Goal: Browse casually: Explore the website without a specific task or goal

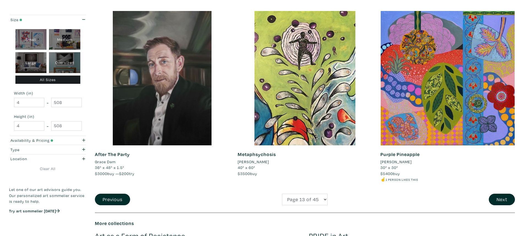
scroll to position [1402, 0]
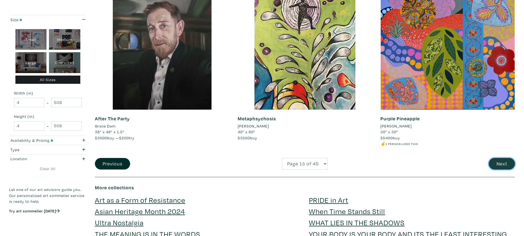
click at [500, 164] on button "Next" at bounding box center [502, 164] width 26 height 12
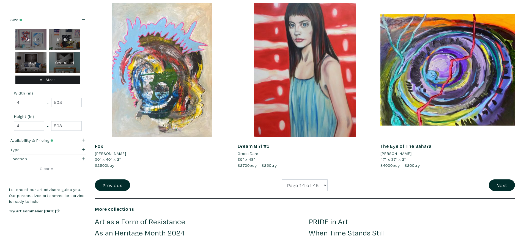
scroll to position [1430, 0]
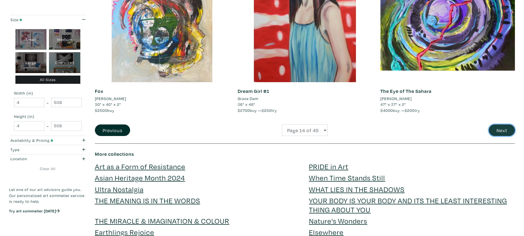
click at [499, 127] on button "Next" at bounding box center [502, 131] width 26 height 12
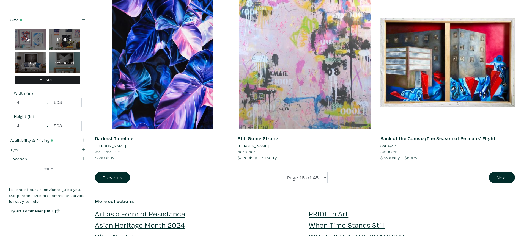
scroll to position [1402, 0]
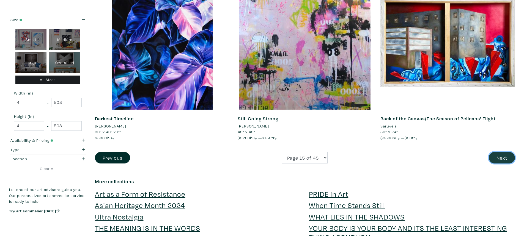
click at [497, 152] on button "Next" at bounding box center [502, 158] width 26 height 12
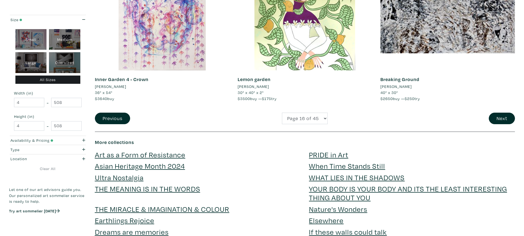
scroll to position [1457, 0]
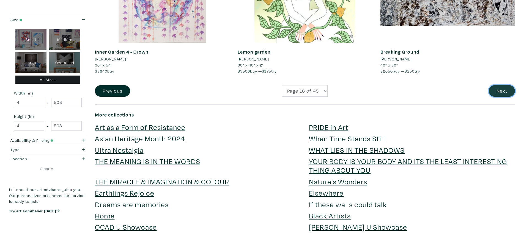
click at [504, 90] on button "Next" at bounding box center [502, 91] width 26 height 12
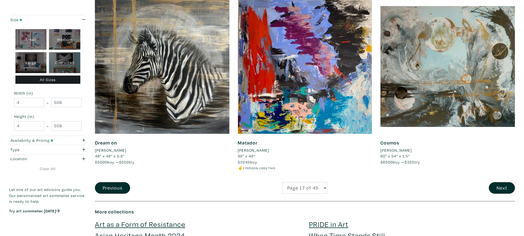
scroll to position [1430, 0]
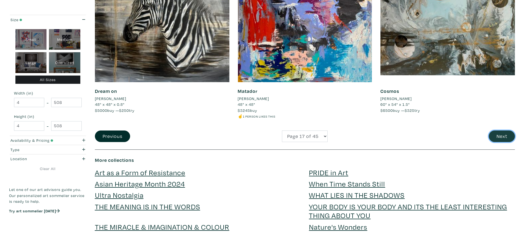
click at [505, 137] on button "Next" at bounding box center [502, 137] width 26 height 12
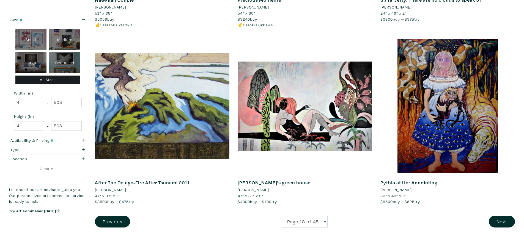
scroll to position [1347, 0]
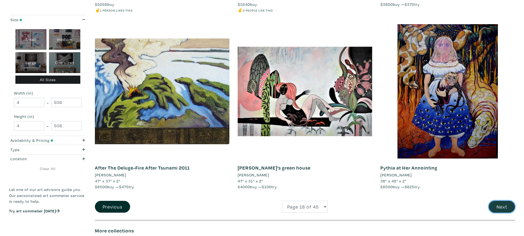
click at [500, 203] on button "Next" at bounding box center [502, 207] width 26 height 12
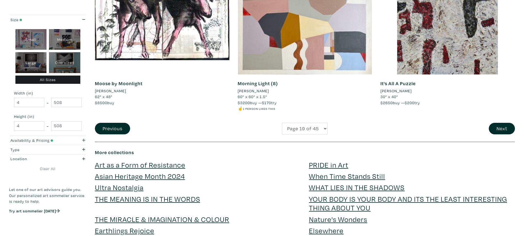
scroll to position [1457, 0]
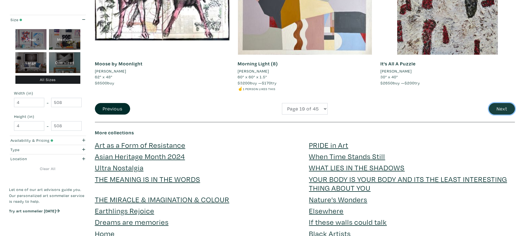
click at [500, 107] on button "Next" at bounding box center [502, 109] width 26 height 12
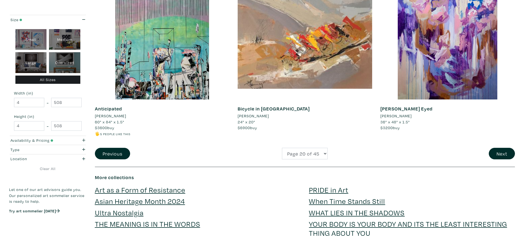
scroll to position [1430, 0]
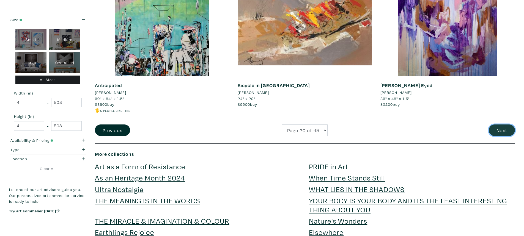
click at [505, 131] on button "Next" at bounding box center [502, 131] width 26 height 12
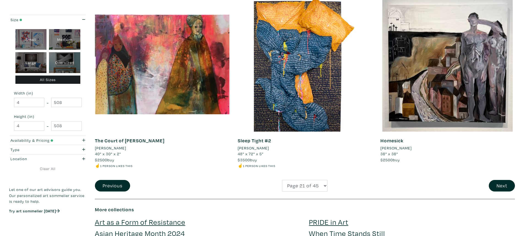
scroll to position [1402, 0]
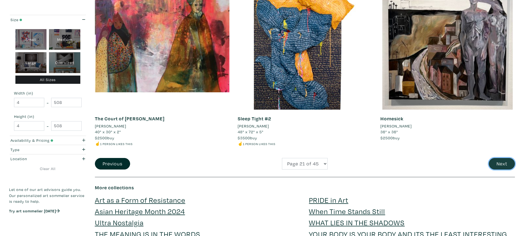
click at [495, 161] on button "Next" at bounding box center [502, 164] width 26 height 12
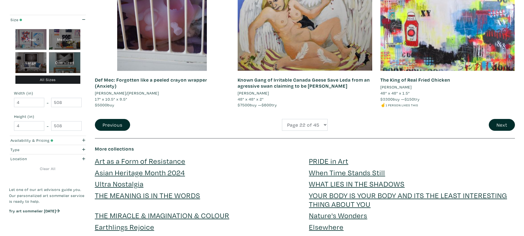
scroll to position [1430, 0]
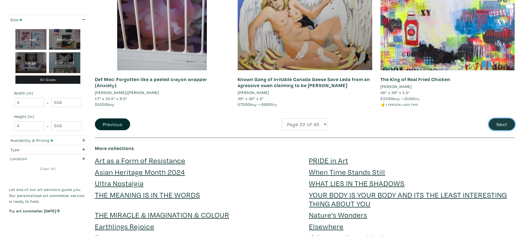
click at [495, 122] on button "Next" at bounding box center [502, 124] width 26 height 12
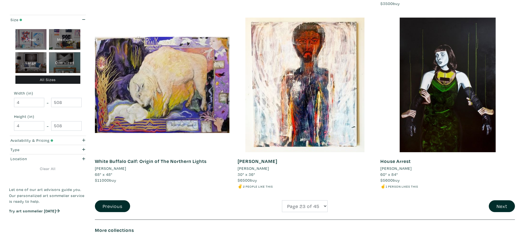
scroll to position [1375, 0]
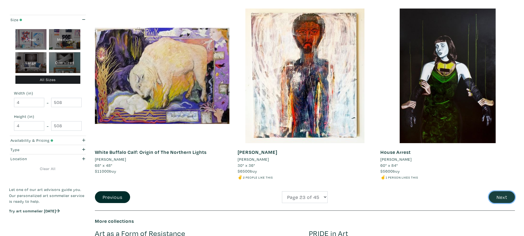
click at [503, 198] on button "Next" at bounding box center [502, 197] width 26 height 12
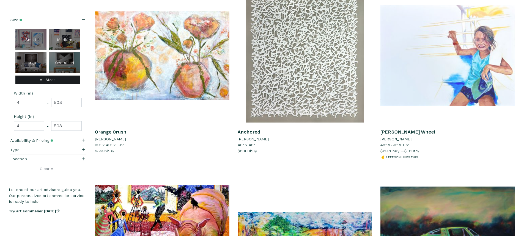
scroll to position [275, 0]
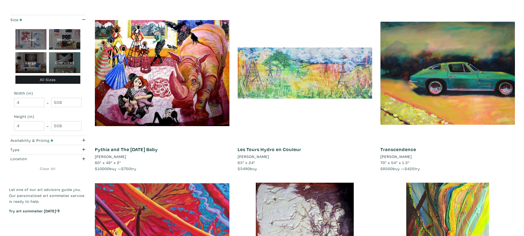
click at [316, 85] on div at bounding box center [305, 73] width 134 height 134
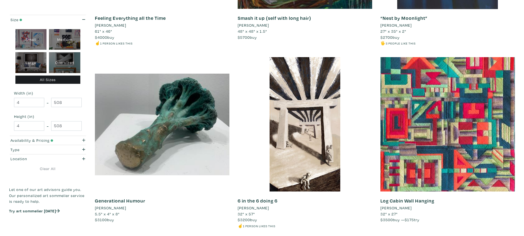
scroll to position [1402, 0]
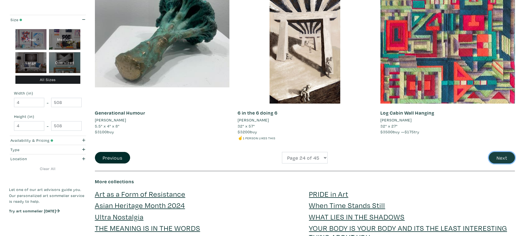
click at [500, 158] on button "Next" at bounding box center [502, 158] width 26 height 12
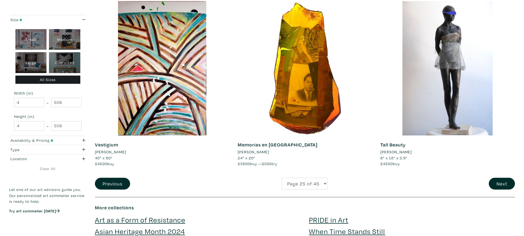
scroll to position [1402, 0]
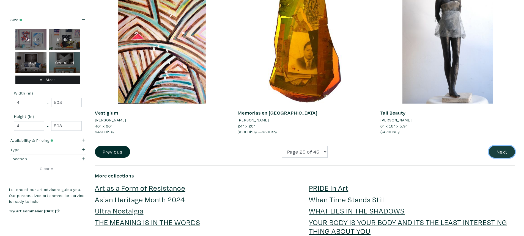
click at [503, 151] on button "Next" at bounding box center [502, 152] width 26 height 12
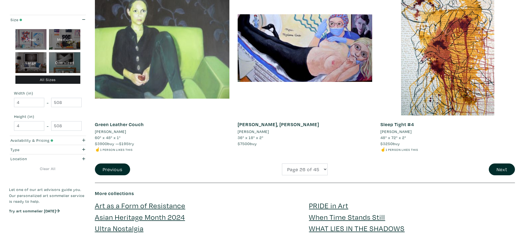
scroll to position [1430, 0]
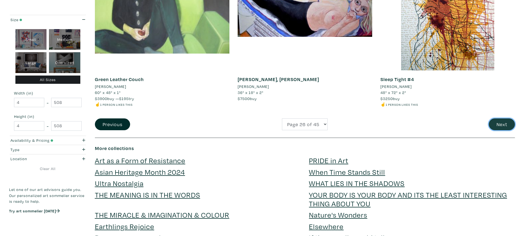
click at [498, 123] on button "Next" at bounding box center [502, 124] width 26 height 12
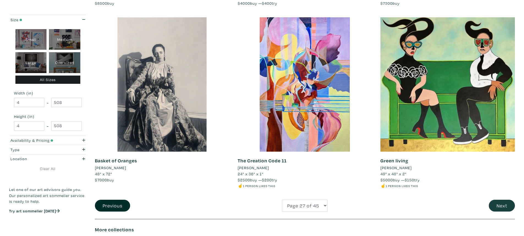
scroll to position [1347, 0]
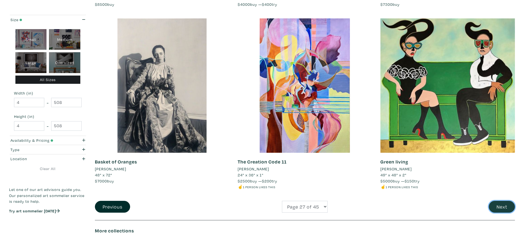
click at [504, 205] on button "Next" at bounding box center [502, 207] width 26 height 12
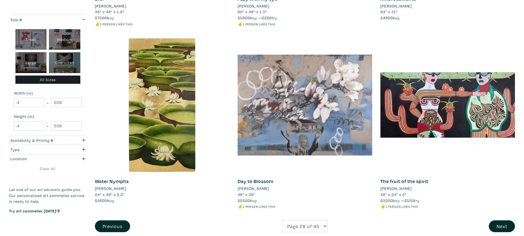
scroll to position [1347, 0]
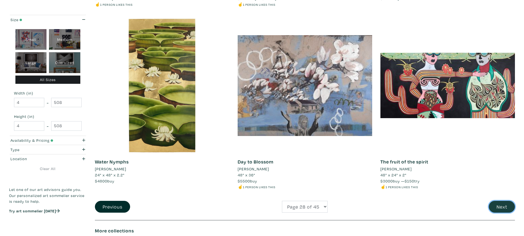
click at [501, 204] on button "Next" at bounding box center [502, 207] width 26 height 12
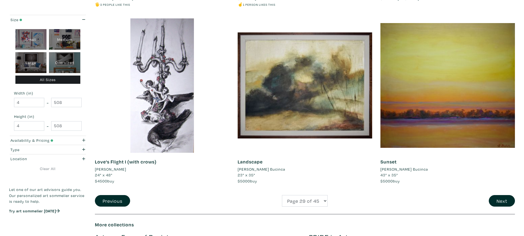
scroll to position [1375, 0]
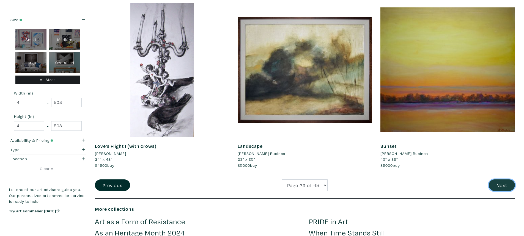
click at [500, 184] on button "Next" at bounding box center [502, 186] width 26 height 12
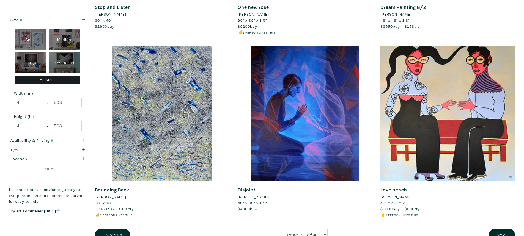
scroll to position [1430, 0]
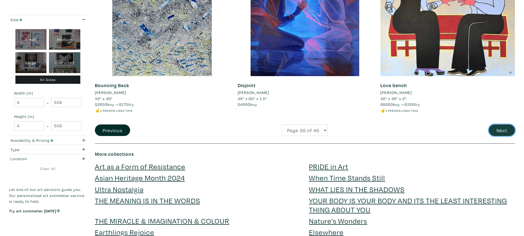
click at [504, 131] on button "Next" at bounding box center [502, 131] width 26 height 12
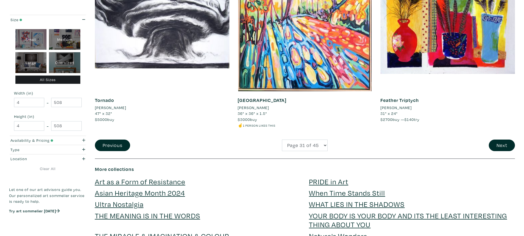
scroll to position [1430, 0]
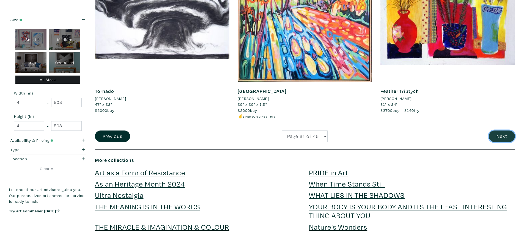
click at [502, 137] on button "Next" at bounding box center [502, 137] width 26 height 12
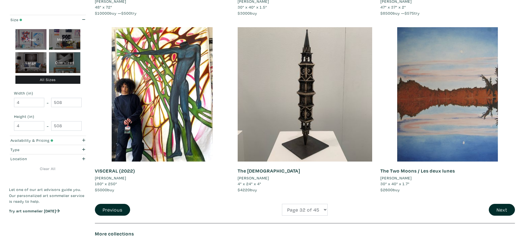
scroll to position [1347, 0]
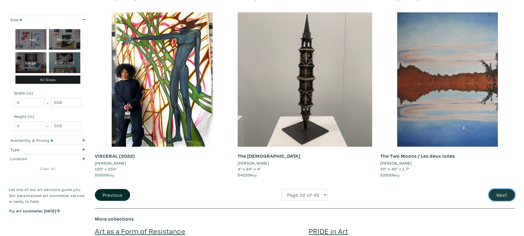
click at [504, 194] on button "Next" at bounding box center [502, 195] width 26 height 12
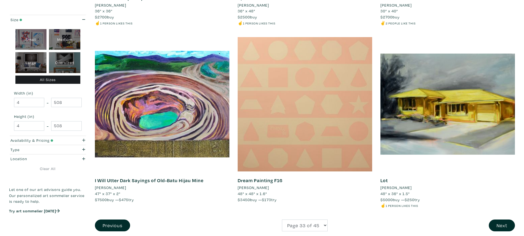
scroll to position [1402, 0]
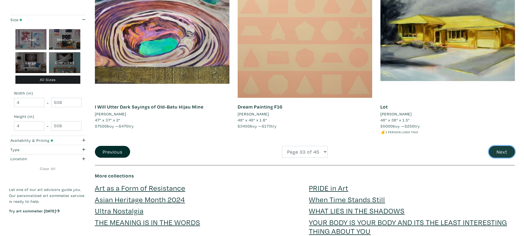
click at [500, 152] on button "Next" at bounding box center [502, 152] width 26 height 12
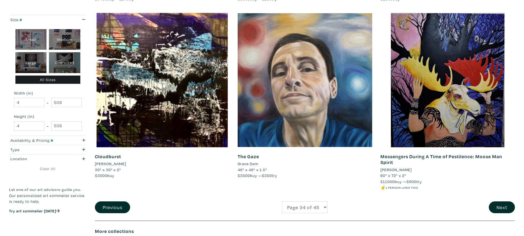
scroll to position [1457, 0]
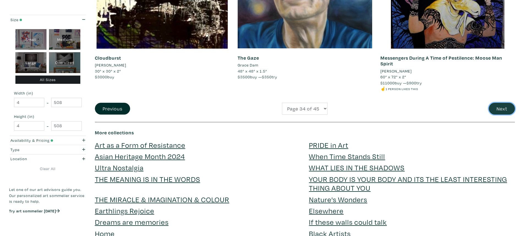
click at [501, 109] on button "Next" at bounding box center [502, 109] width 26 height 12
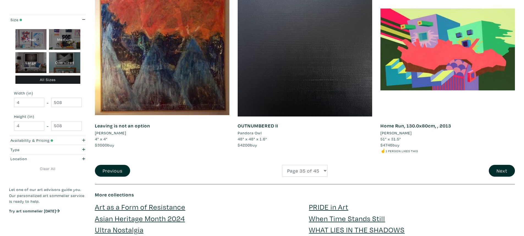
scroll to position [1402, 0]
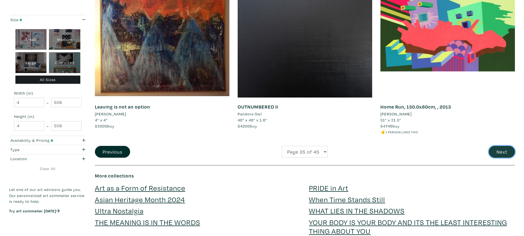
click at [498, 152] on button "Next" at bounding box center [502, 152] width 26 height 12
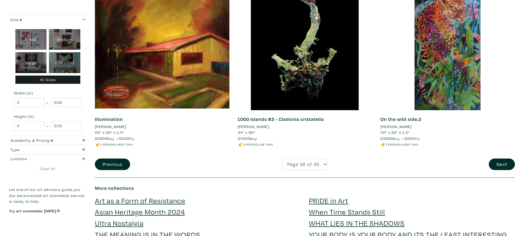
scroll to position [1402, 0]
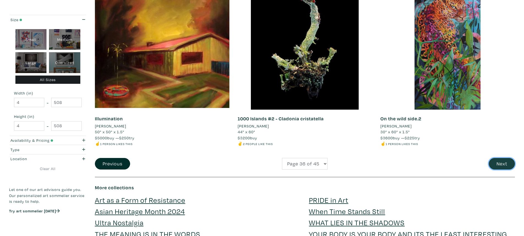
click at [503, 163] on button "Next" at bounding box center [502, 164] width 26 height 12
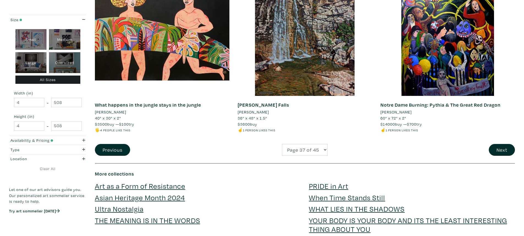
scroll to position [1430, 0]
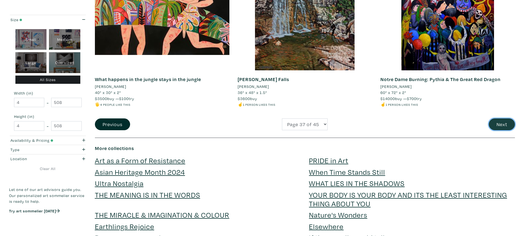
click at [505, 125] on button "Next" at bounding box center [502, 124] width 26 height 12
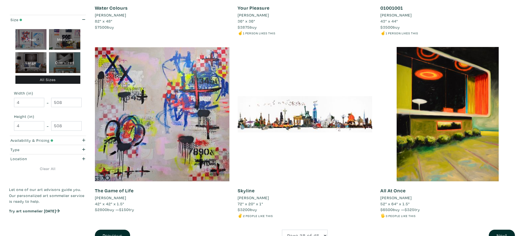
scroll to position [1457, 0]
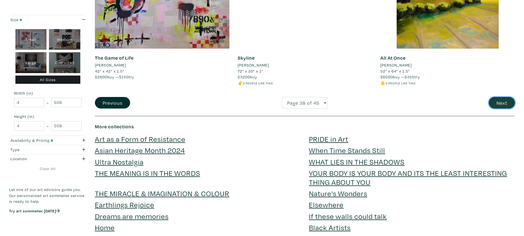
click at [505, 101] on button "Next" at bounding box center [502, 103] width 26 height 12
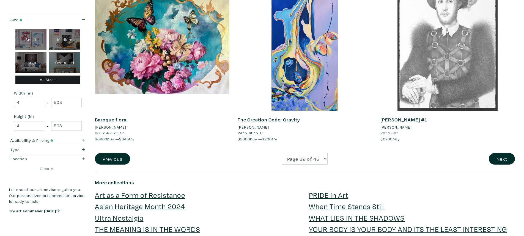
scroll to position [1402, 0]
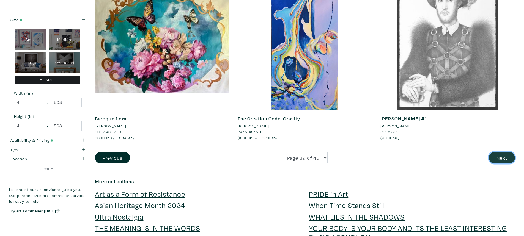
click at [497, 156] on button "Next" at bounding box center [502, 158] width 26 height 12
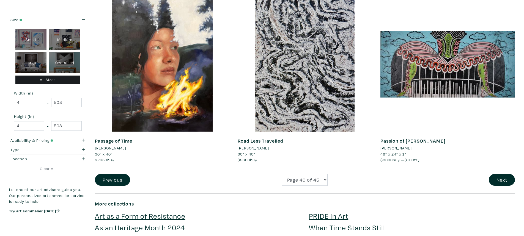
scroll to position [1375, 0]
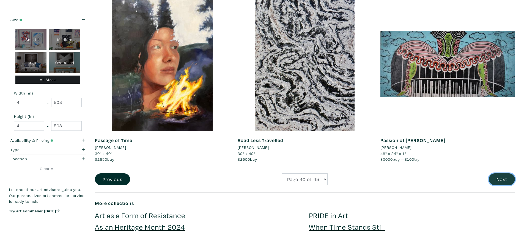
click at [500, 180] on button "Next" at bounding box center [502, 179] width 26 height 12
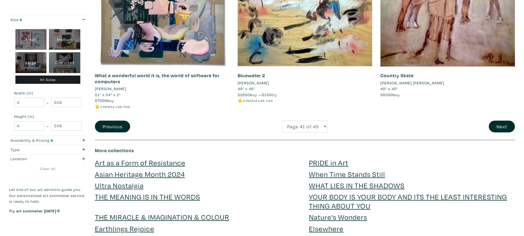
scroll to position [1457, 0]
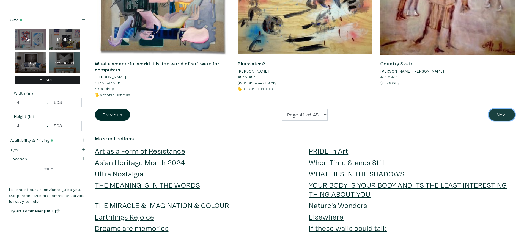
click at [498, 113] on button "Next" at bounding box center [502, 115] width 26 height 12
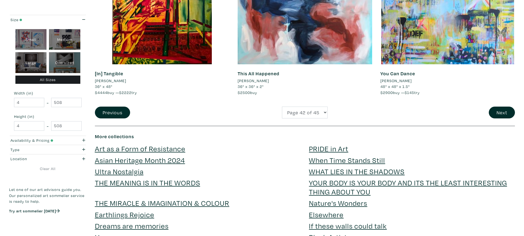
scroll to position [1485, 0]
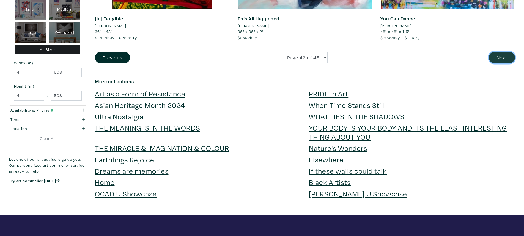
click at [501, 55] on button "Next" at bounding box center [502, 58] width 26 height 12
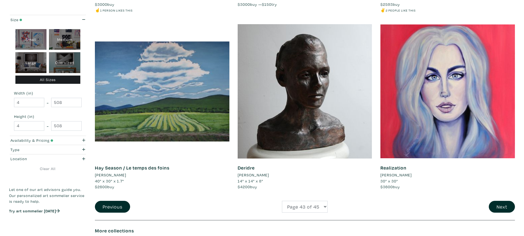
scroll to position [1375, 0]
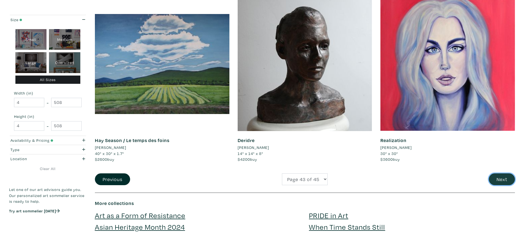
click at [501, 181] on button "Next" at bounding box center [502, 179] width 26 height 12
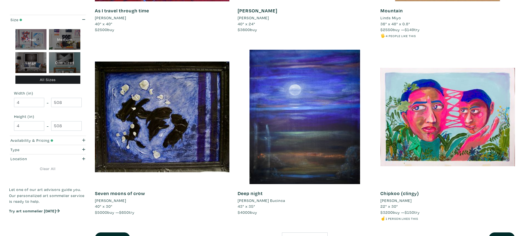
scroll to position [1375, 0]
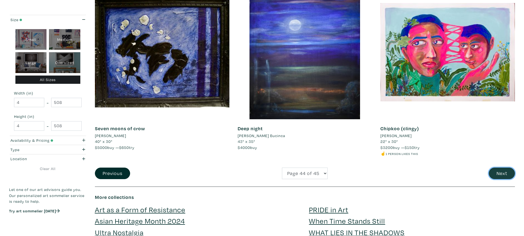
click at [500, 172] on button "Next" at bounding box center [502, 174] width 26 height 12
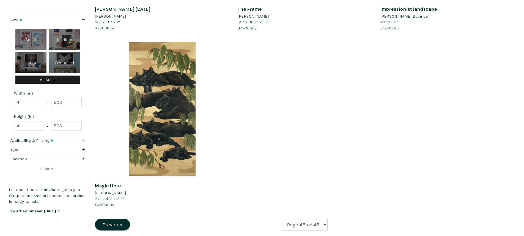
scroll to position [1320, 0]
